Goal: Find specific page/section: Find specific page/section

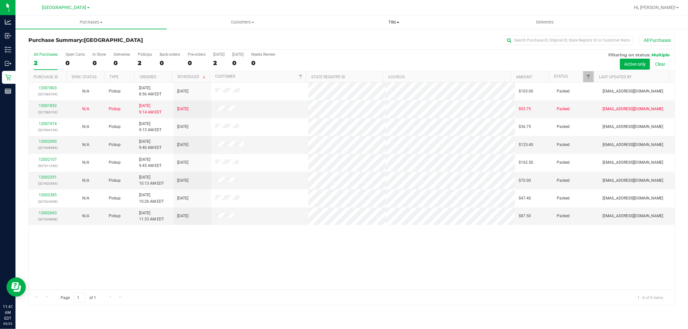
drag, startPoint x: 397, startPoint y: 20, endPoint x: 390, endPoint y: 20, distance: 6.5
click at [390, 20] on span "Tills" at bounding box center [393, 22] width 151 height 6
click at [344, 37] on span "Manage tills" at bounding box center [340, 38] width 44 height 5
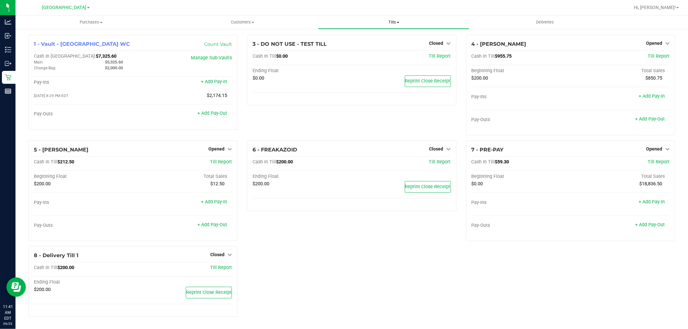
click at [393, 21] on span "Tills" at bounding box center [393, 22] width 151 height 6
click at [344, 38] on span "Manage tills" at bounding box center [340, 38] width 44 height 5
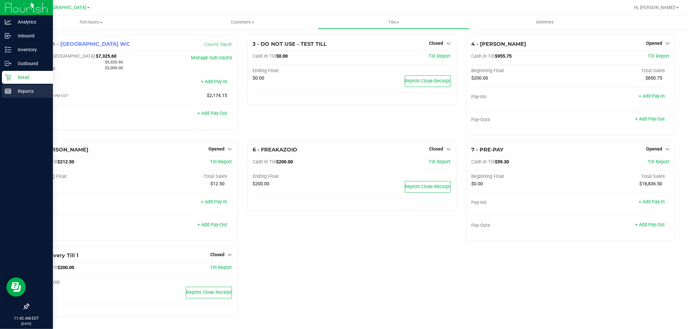
click at [26, 92] on p "Reports" at bounding box center [30, 91] width 39 height 8
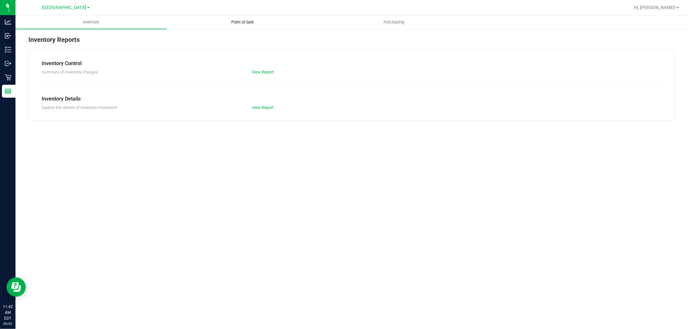
click at [241, 21] on span "Point of Sale" at bounding box center [243, 22] width 40 height 6
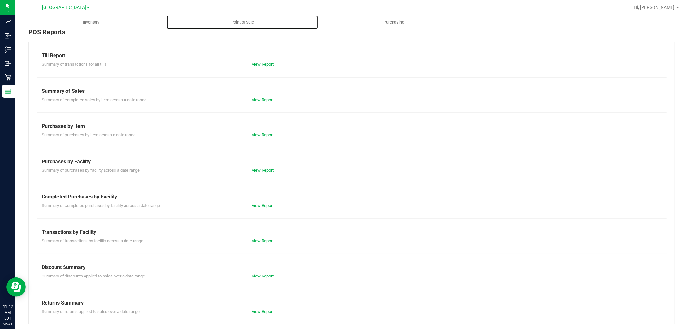
scroll to position [10, 0]
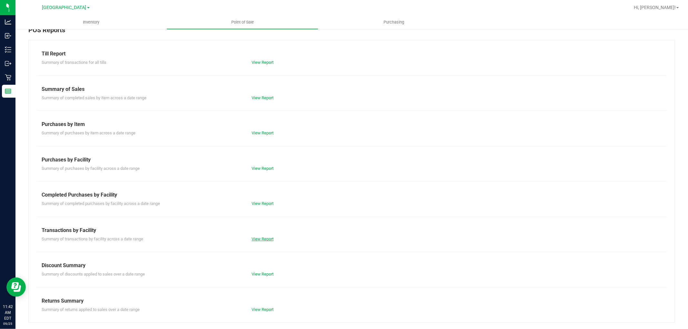
click at [257, 240] on link "View Report" at bounding box center [263, 239] width 22 height 5
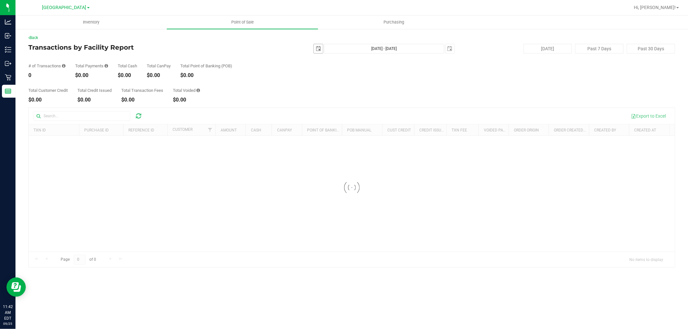
click at [318, 47] on span "select" at bounding box center [318, 48] width 5 height 5
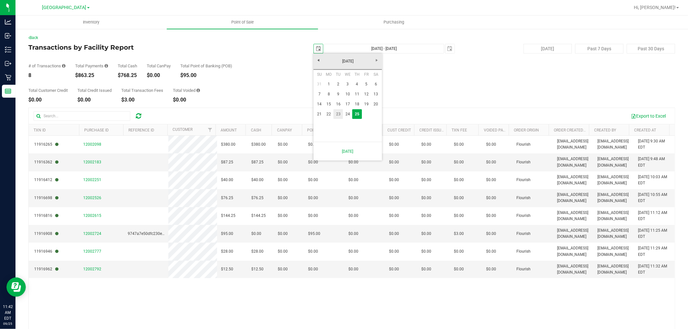
click at [340, 112] on link "23" at bounding box center [338, 114] width 9 height 10
type input "[DATE]"
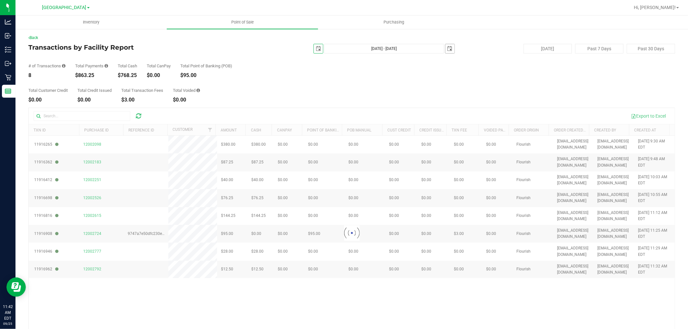
click at [448, 48] on span "select" at bounding box center [450, 48] width 5 height 5
click at [469, 113] on link "23" at bounding box center [466, 113] width 9 height 10
type input "[DATE] - [DATE]"
type input "[DATE]"
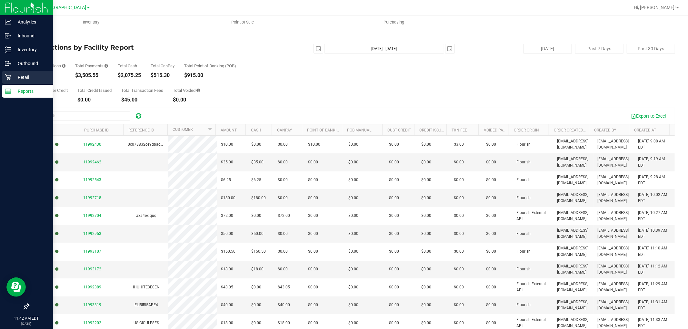
drag, startPoint x: 20, startPoint y: 75, endPoint x: 50, endPoint y: 72, distance: 30.5
click at [20, 75] on p "Retail" at bounding box center [30, 78] width 39 height 8
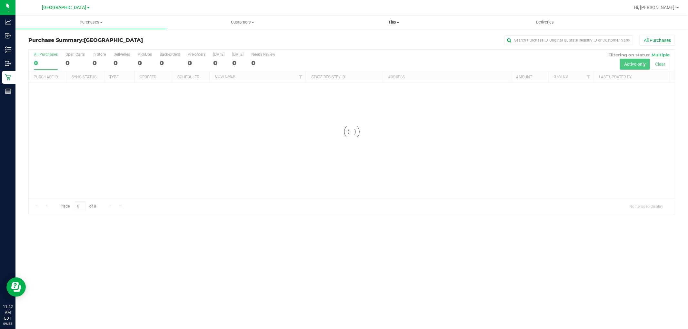
click at [398, 20] on span "Tills" at bounding box center [393, 22] width 151 height 6
click at [342, 40] on span "Manage tills" at bounding box center [340, 38] width 44 height 5
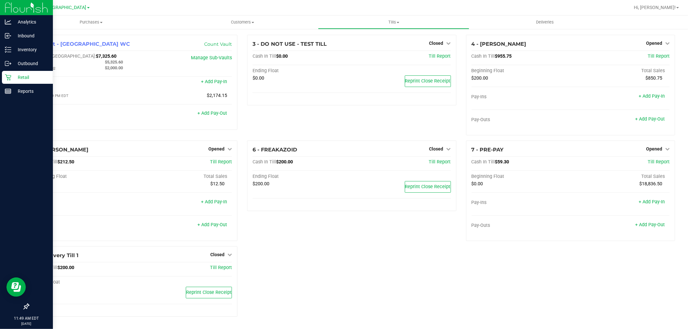
click at [7, 76] on icon at bounding box center [8, 77] width 6 height 6
